Goal: Task Accomplishment & Management: Manage account settings

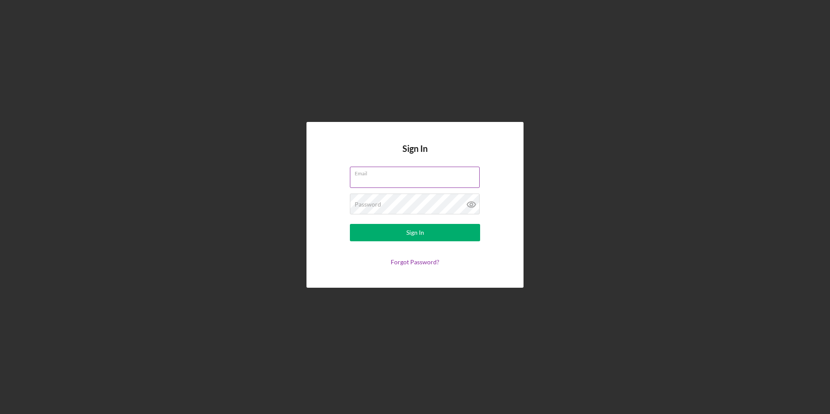
click at [384, 182] on input "Email" at bounding box center [415, 177] width 130 height 21
type input "[EMAIL_ADDRESS][DOMAIN_NAME]"
click at [350, 224] on button "Sign In" at bounding box center [415, 232] width 130 height 17
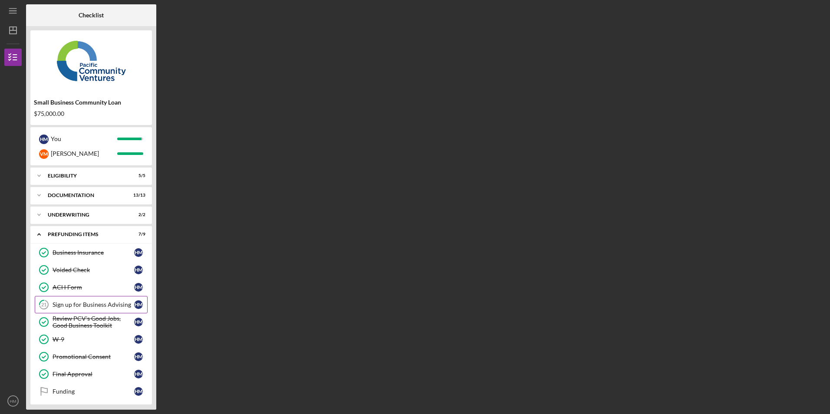
click at [79, 306] on div "Sign up for Business Advising" at bounding box center [94, 304] width 82 height 7
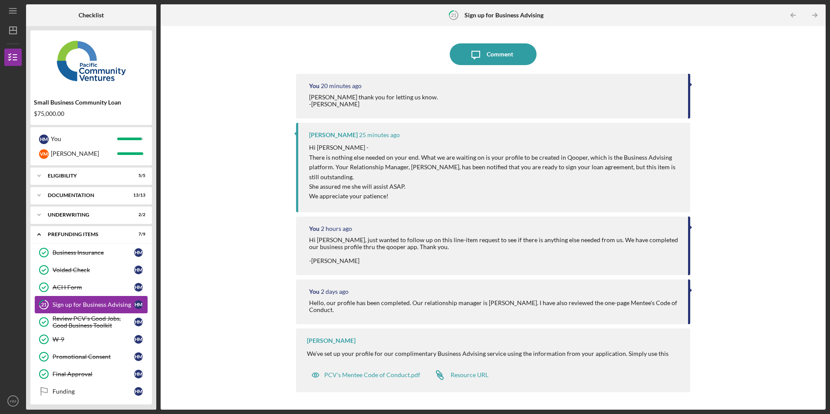
click at [65, 304] on div "Sign up for Business Advising" at bounding box center [94, 304] width 82 height 7
click at [468, 377] on div "Resource URL" at bounding box center [470, 375] width 38 height 7
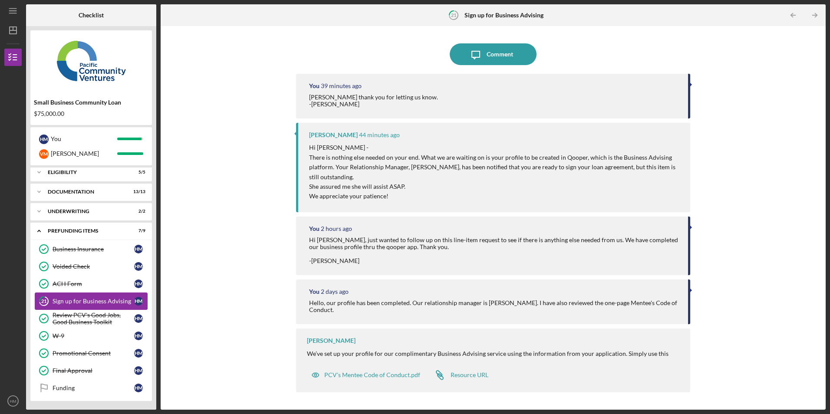
click at [64, 299] on div "Sign up for Business Advising" at bounding box center [94, 301] width 82 height 7
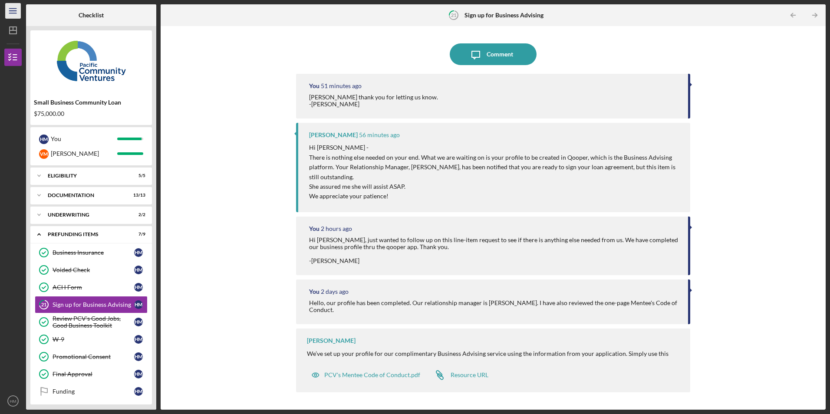
click at [9, 12] on icon "Icon/Menu" at bounding box center [13, 11] width 20 height 20
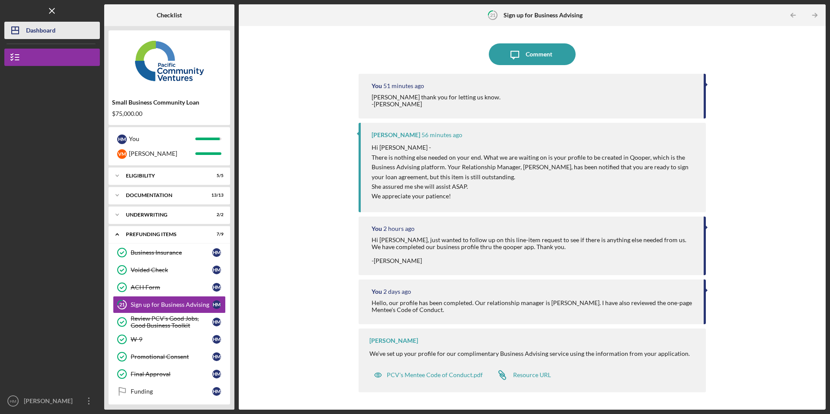
click at [18, 30] on line "button" at bounding box center [15, 30] width 7 height 0
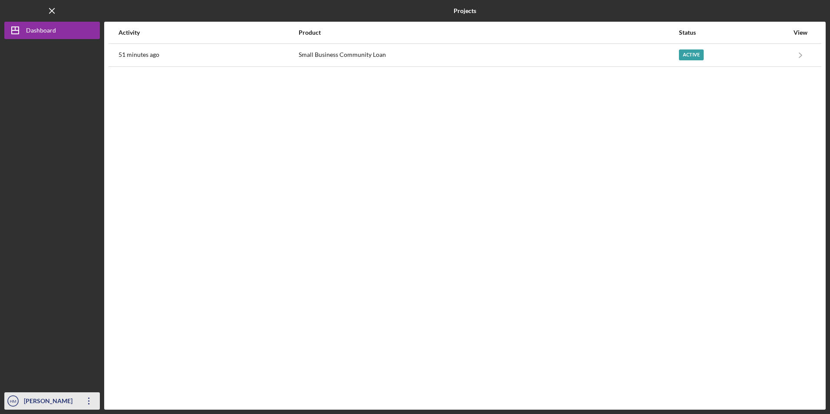
click at [86, 401] on icon "Icon/Overflow" at bounding box center [89, 401] width 22 height 22
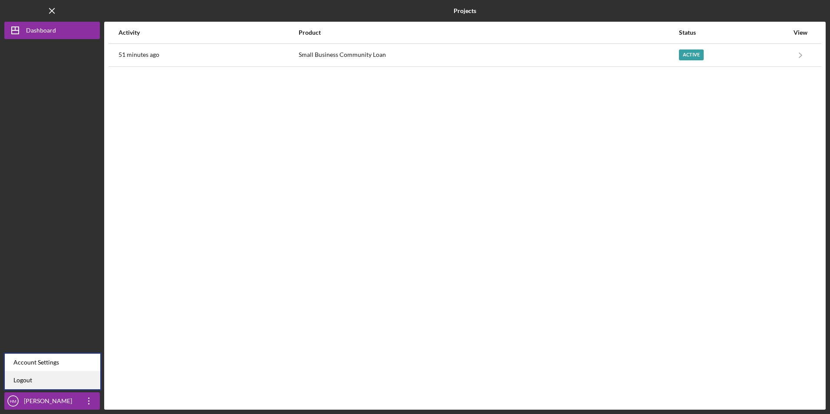
click at [24, 380] on link "Logout" at bounding box center [53, 381] width 96 height 18
